Goal: Task Accomplishment & Management: Manage account settings

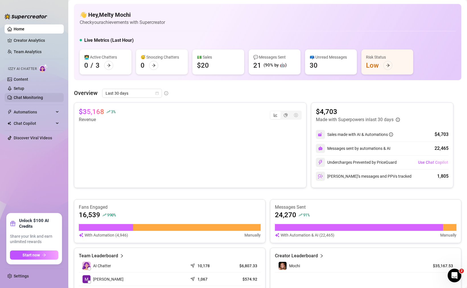
click at [37, 99] on link "Chat Monitoring" at bounding box center [28, 97] width 29 height 5
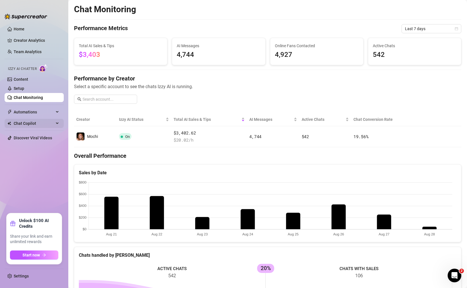
click at [50, 125] on span "Chat Copilot" at bounding box center [34, 123] width 40 height 9
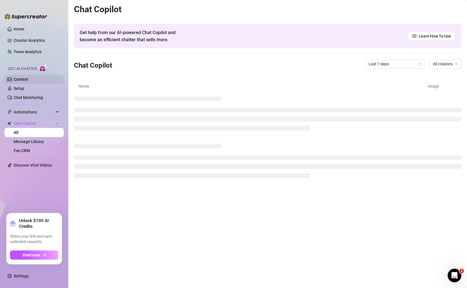
click at [28, 80] on link "Content" at bounding box center [21, 79] width 15 height 5
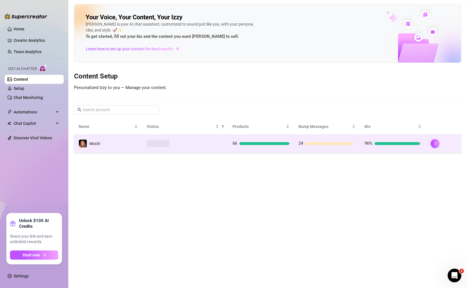
click at [207, 144] on div at bounding box center [185, 143] width 77 height 7
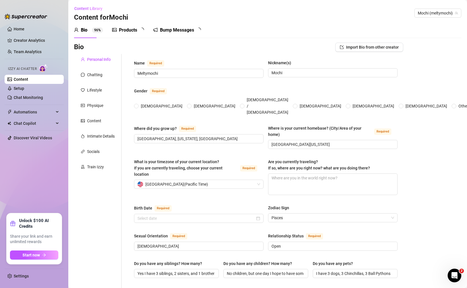
radio input "true"
type input "[DATE]"
click at [129, 32] on div "Products" at bounding box center [128, 30] width 18 height 7
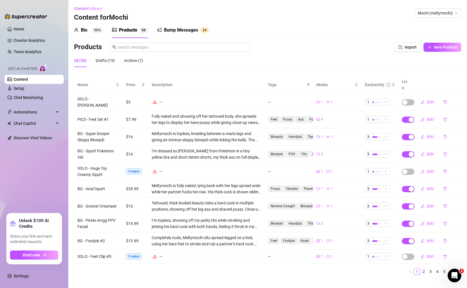
click at [191, 30] on div "Bump Messages" at bounding box center [181, 30] width 34 height 7
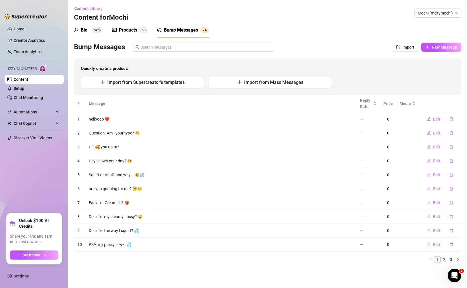
click at [305, 273] on main "Content Library Content for [PERSON_NAME] (meltymochi) Bio 96% Products 6 6 Bum…" at bounding box center [267, 144] width 399 height 288
click at [131, 27] on div "Products" at bounding box center [128, 30] width 18 height 7
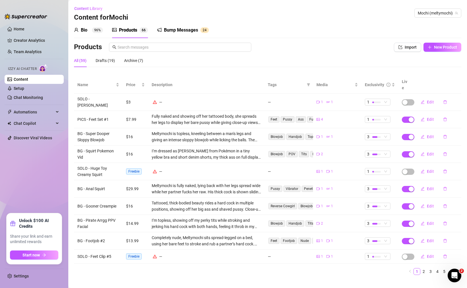
click at [149, 180] on td "Meltymochi is fully naked, lying back with her legs spread wide while her partn…" at bounding box center [206, 188] width 116 height 17
